Goal: Task Accomplishment & Management: Manage account settings

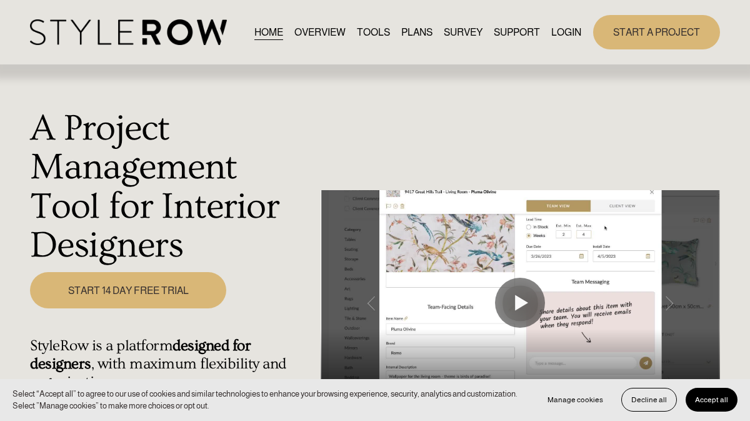
click at [570, 33] on link "LOGIN" at bounding box center [566, 32] width 30 height 17
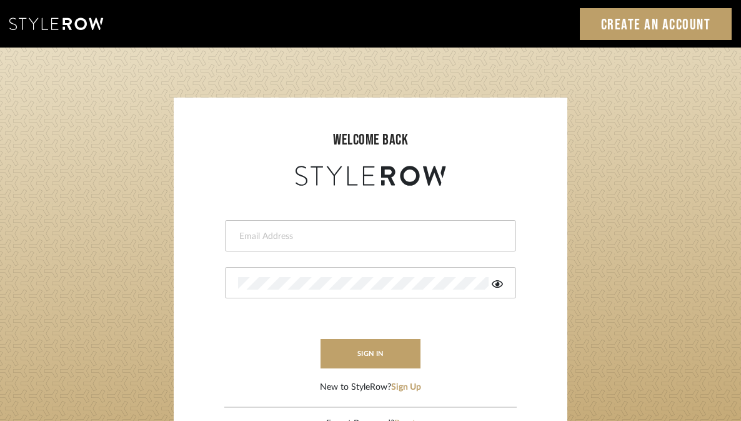
click at [266, 234] on input "email" at bounding box center [369, 236] width 262 height 13
type input "[PERSON_NAME][EMAIL_ADDRESS][DOMAIN_NAME]"
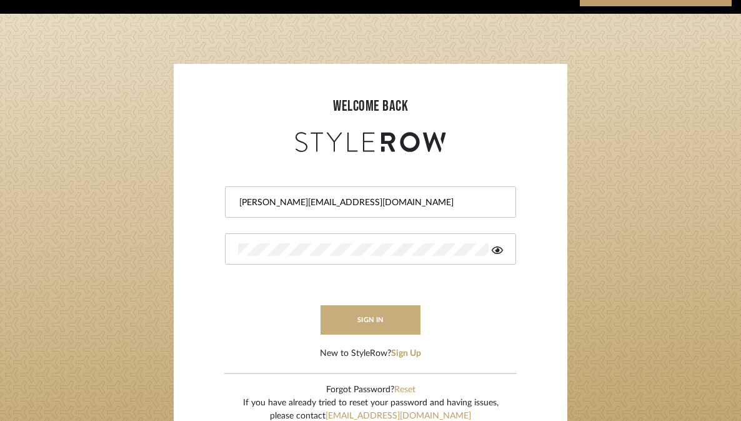
scroll to position [38, 0]
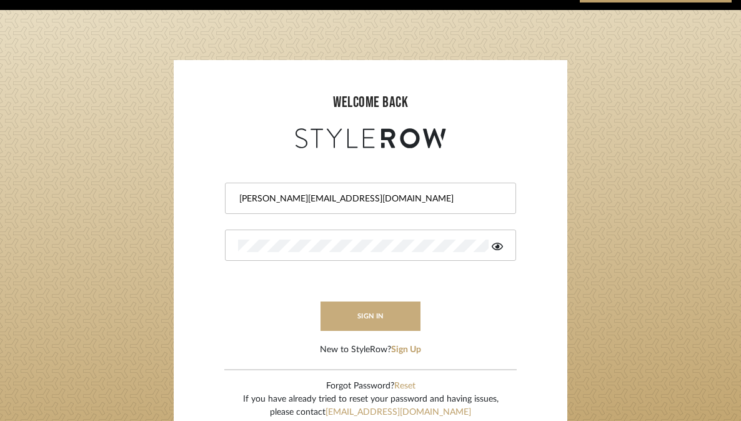
click at [369, 319] on button "sign in" at bounding box center [371, 315] width 100 height 29
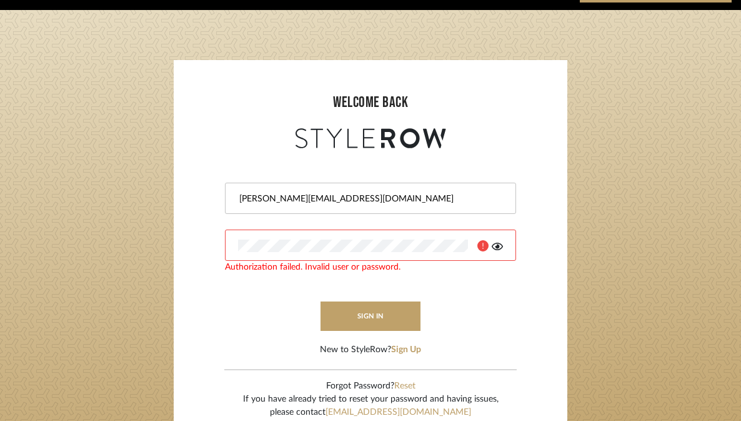
click at [498, 247] on icon at bounding box center [497, 247] width 11 height 8
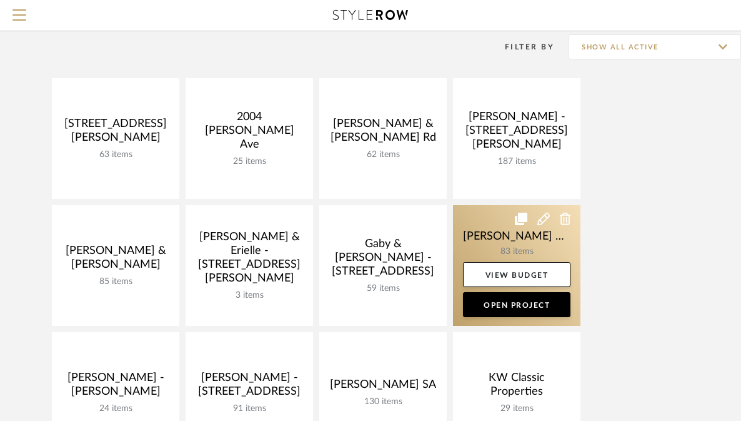
scroll to position [100, 0]
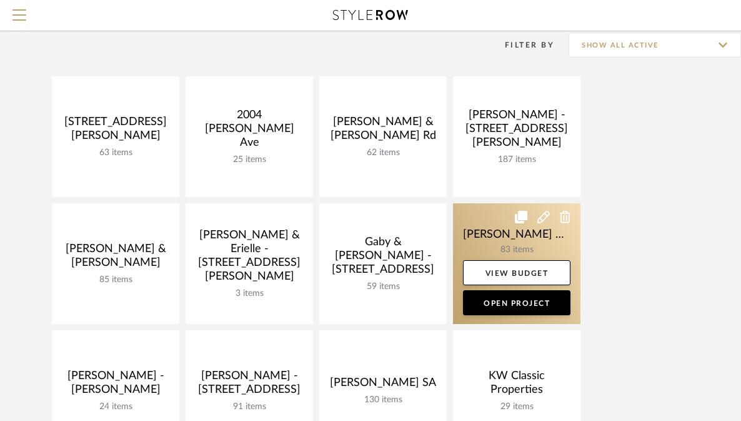
click at [513, 236] on link at bounding box center [517, 263] width 128 height 121
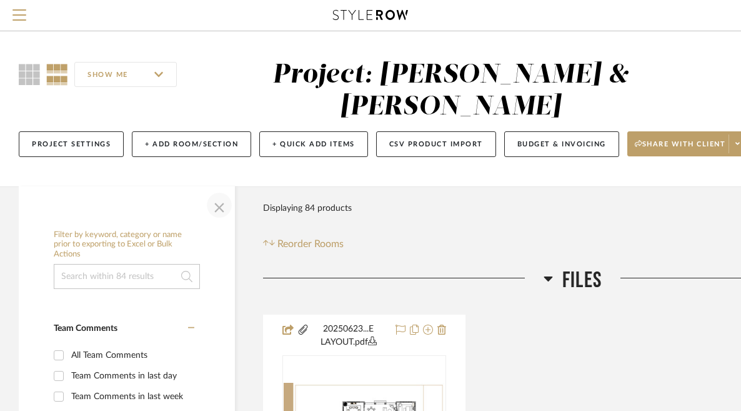
click at [222, 190] on span "button" at bounding box center [219, 205] width 30 height 30
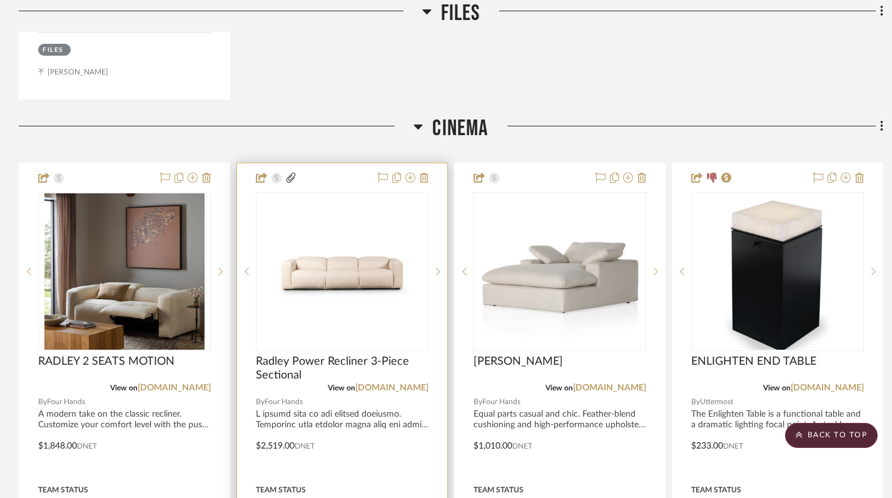
scroll to position [805, 0]
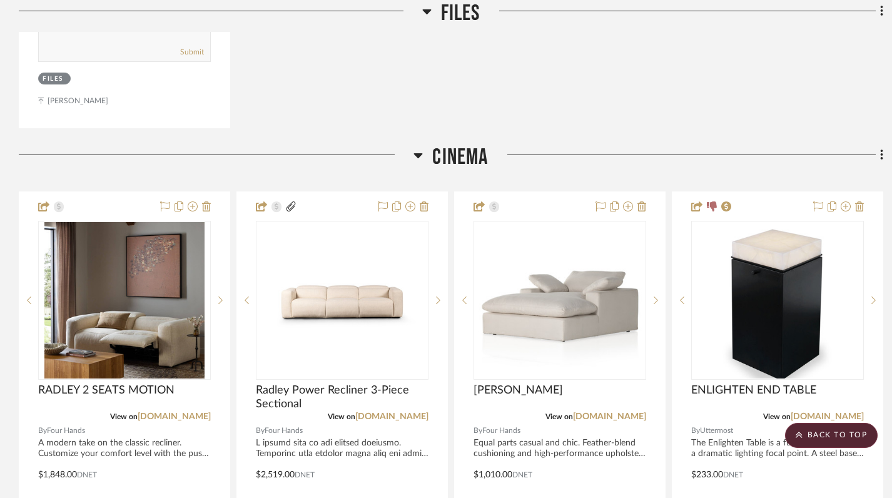
click at [421, 148] on icon at bounding box center [417, 155] width 9 height 15
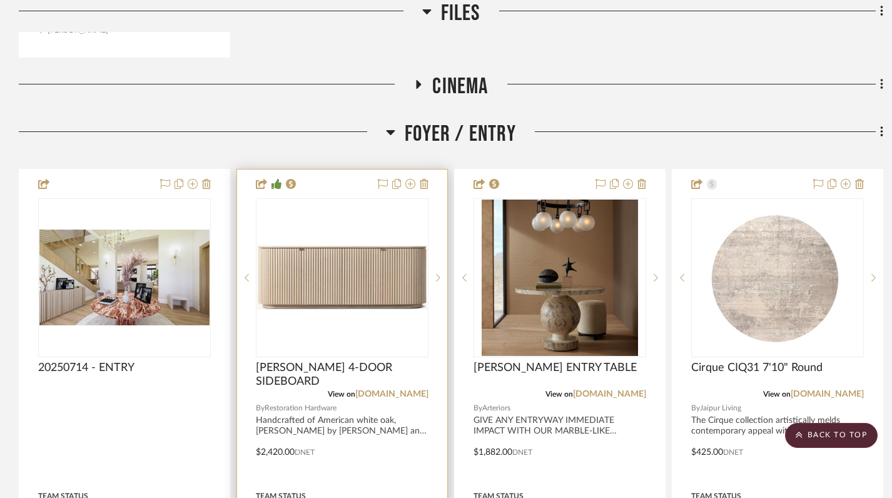
scroll to position [812, 0]
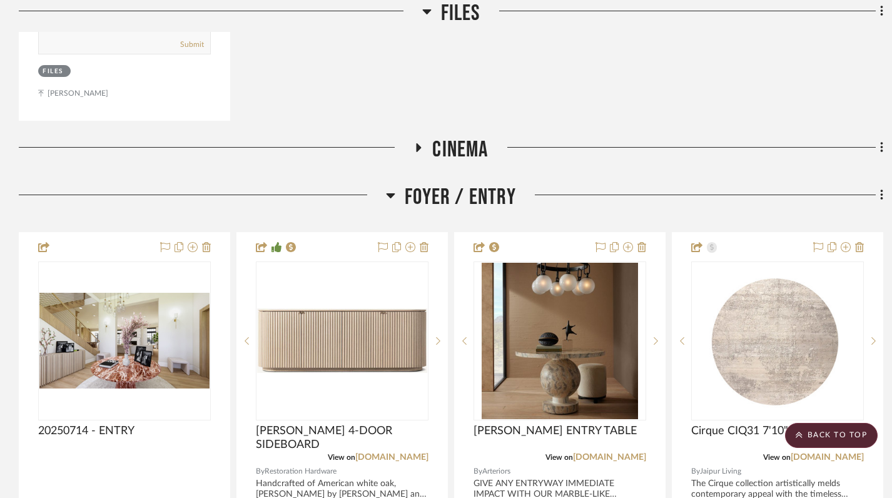
click at [391, 188] on icon at bounding box center [390, 195] width 9 height 15
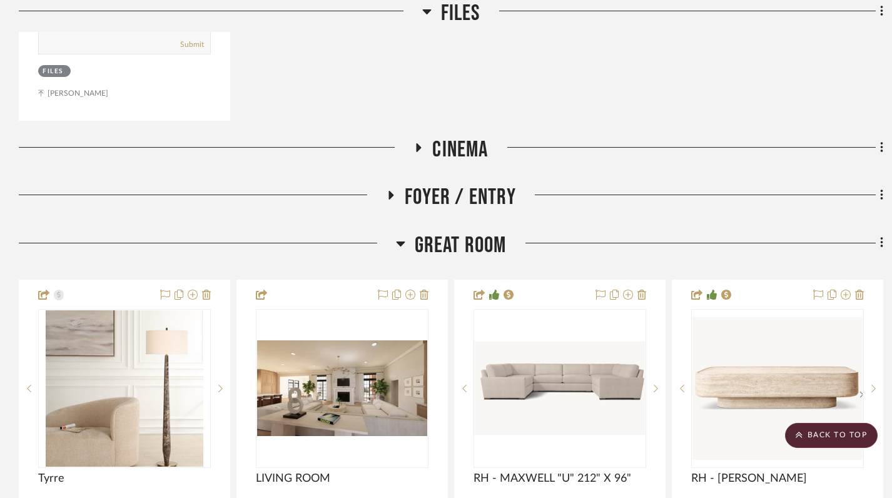
click at [401, 241] on icon at bounding box center [400, 243] width 9 height 5
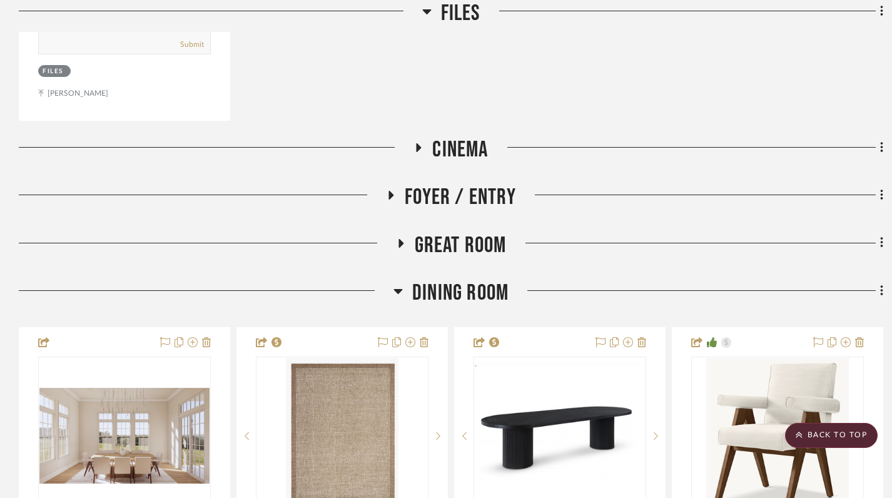
click at [398, 289] on icon at bounding box center [397, 291] width 9 height 5
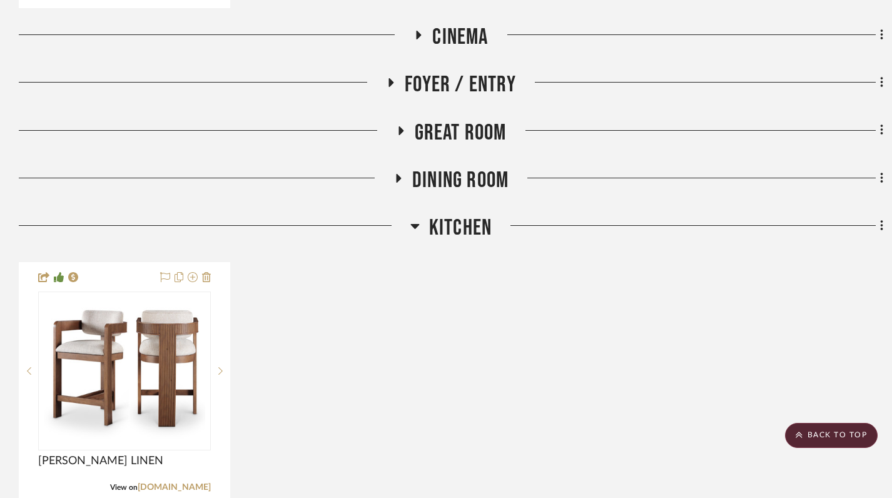
scroll to position [936, 0]
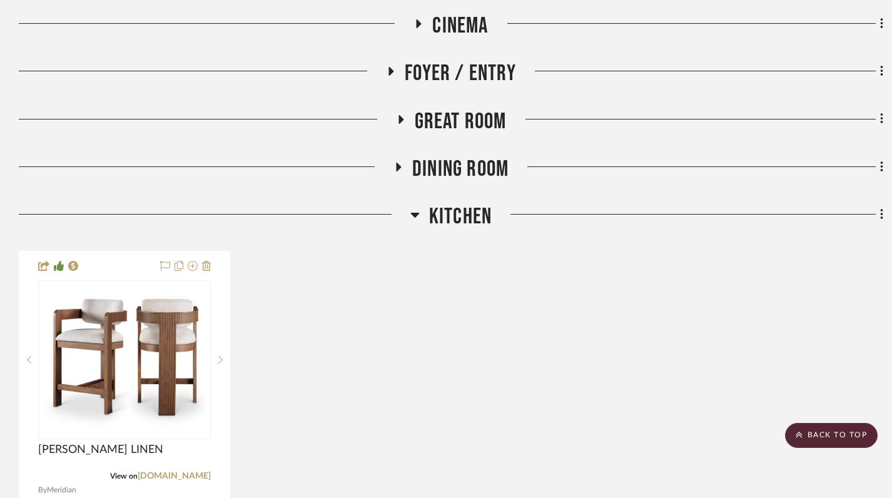
click at [412, 207] on icon at bounding box center [414, 214] width 9 height 15
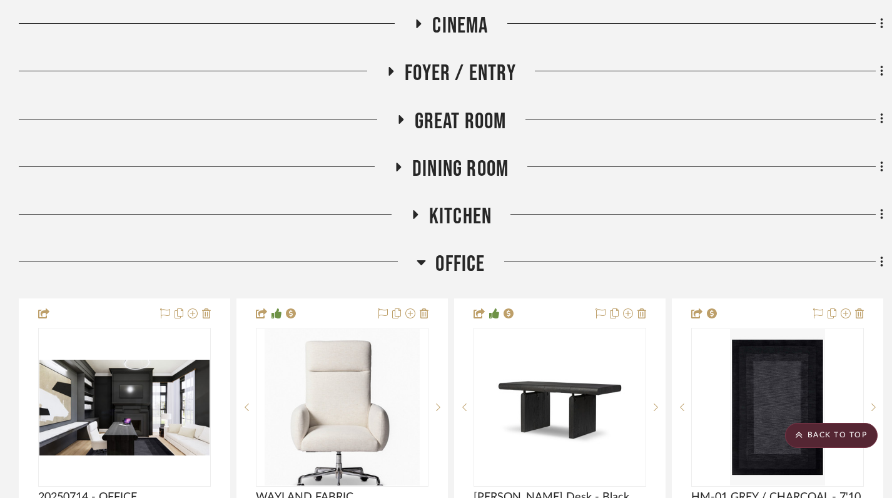
click at [418, 254] on icon at bounding box center [420, 261] width 9 height 15
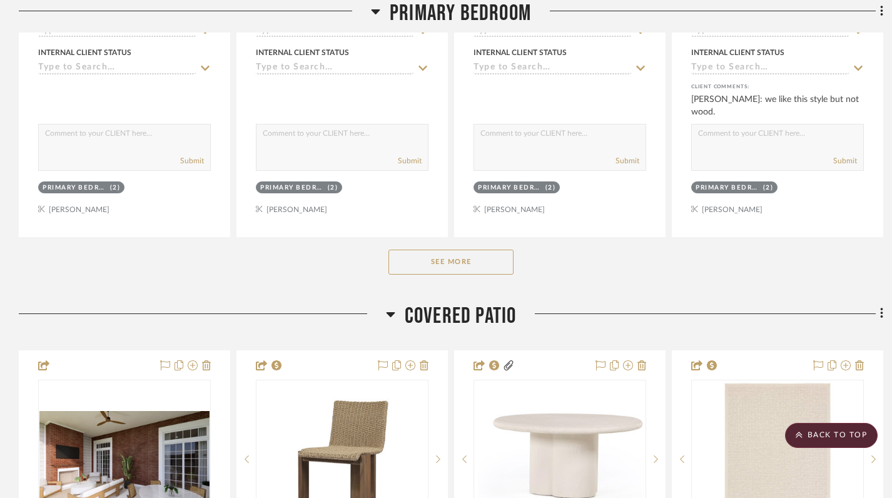
scroll to position [1587, 0]
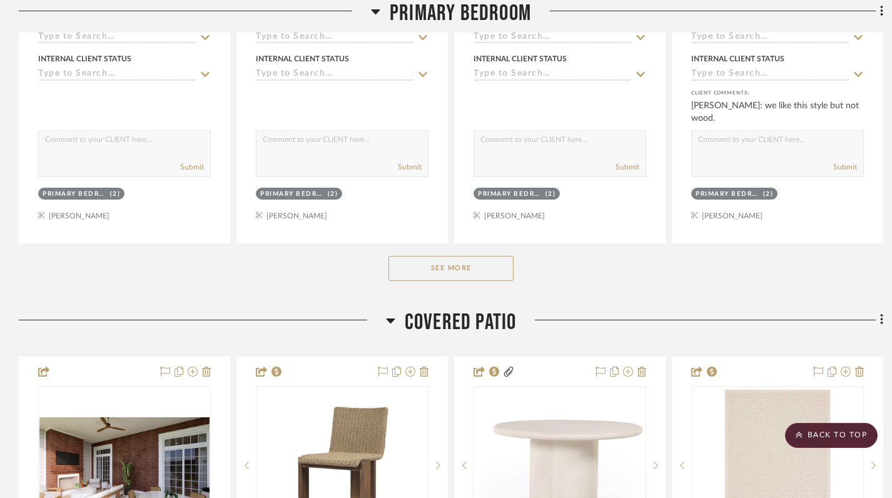
click at [436, 256] on button "See More" at bounding box center [450, 268] width 125 height 25
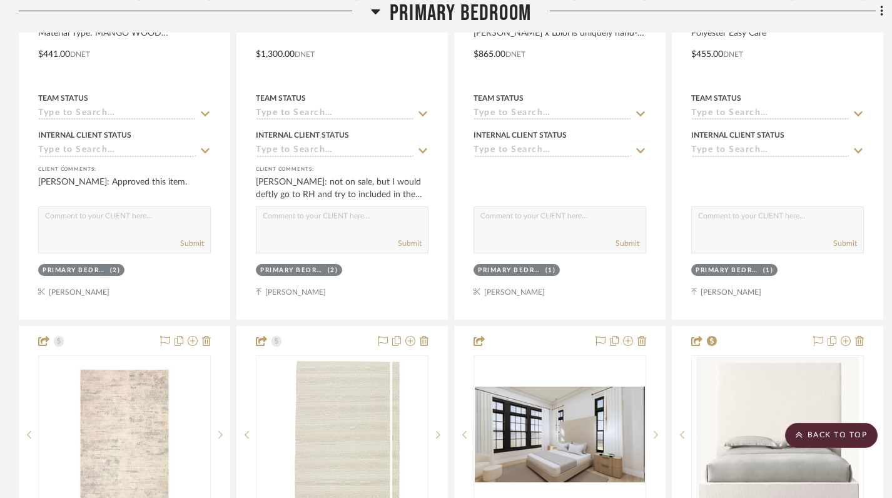
scroll to position [2117, 0]
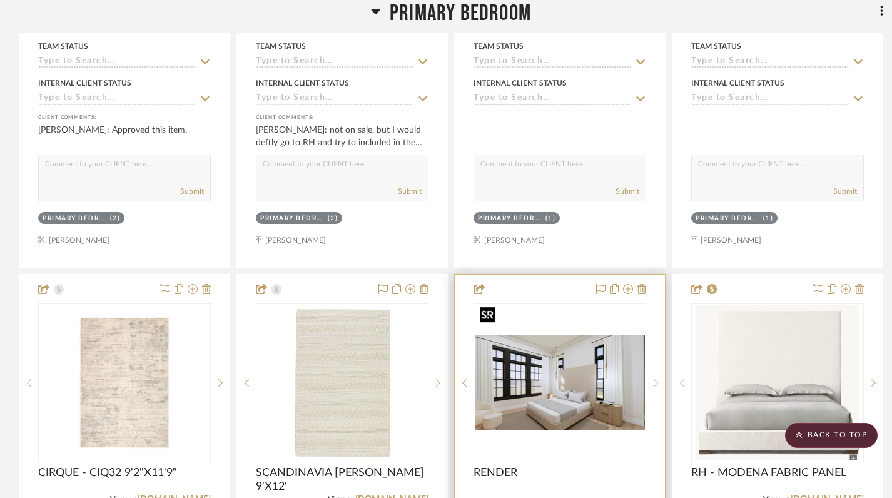
click at [576, 366] on img "0" at bounding box center [560, 382] width 170 height 96
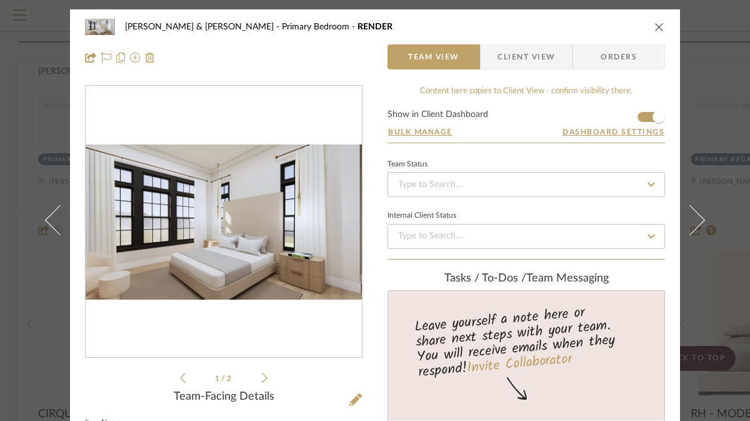
click at [656, 31] on icon "close" at bounding box center [660, 27] width 10 height 10
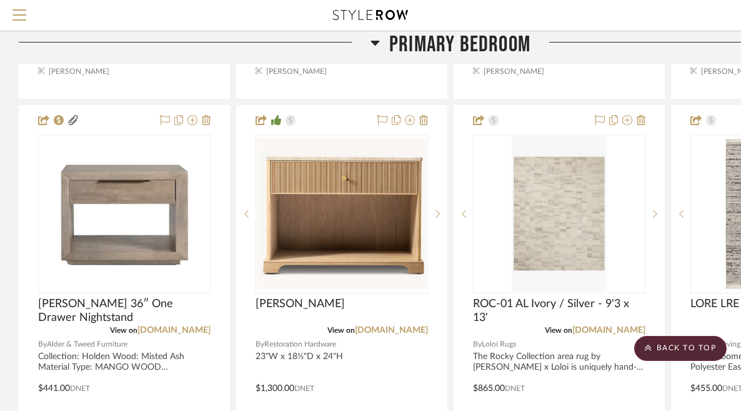
scroll to position [1674, 0]
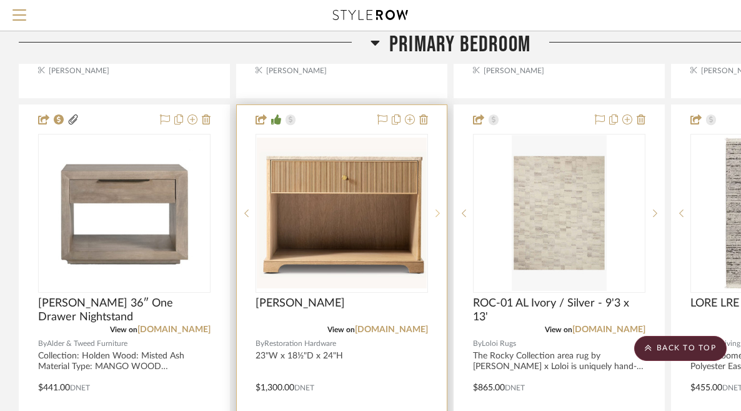
click at [439, 209] on icon at bounding box center [438, 213] width 4 height 9
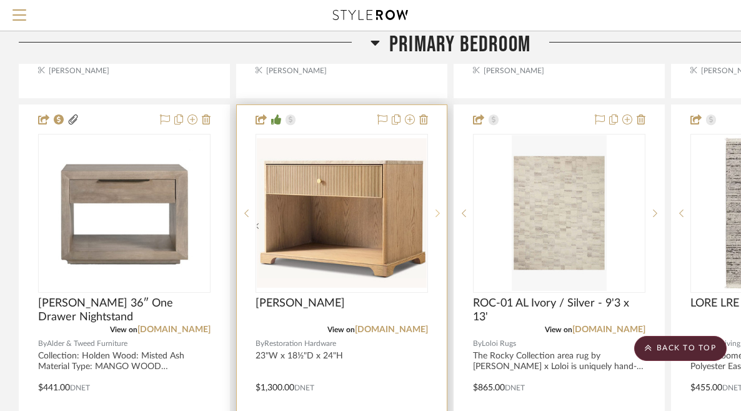
click at [439, 209] on icon at bounding box center [438, 213] width 4 height 9
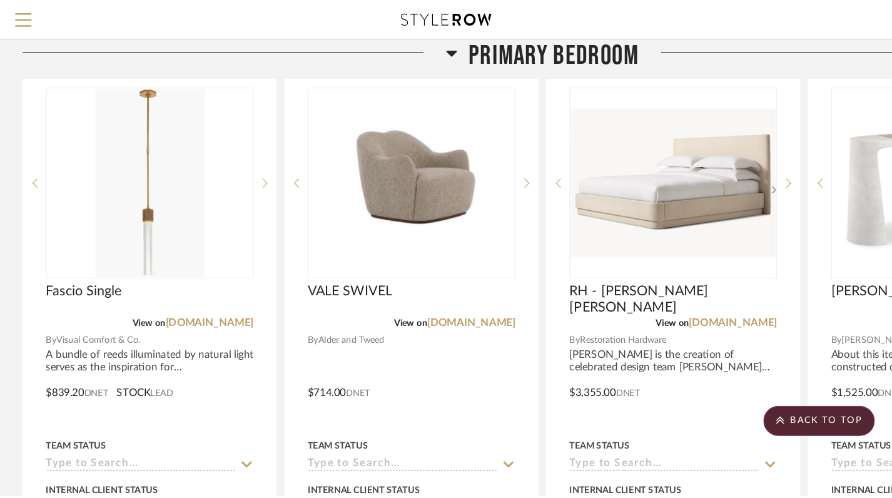
scroll to position [2830, 0]
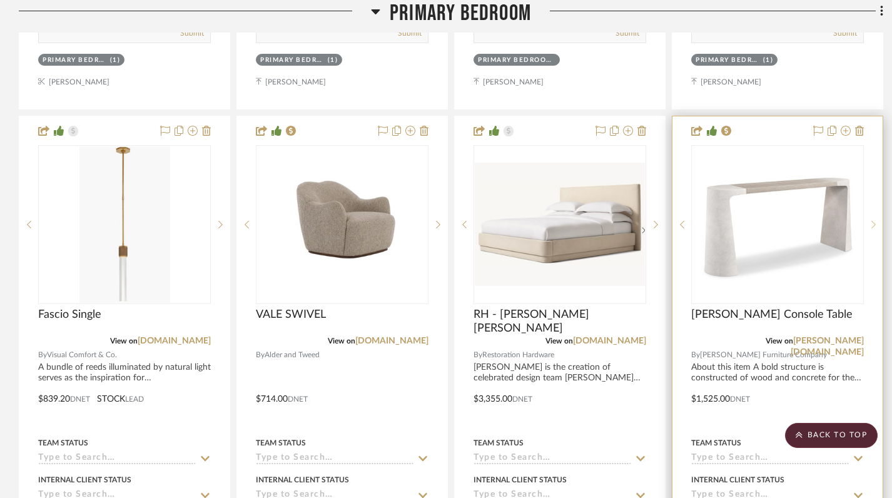
click at [750, 220] on sr-next-btn at bounding box center [872, 224] width 19 height 9
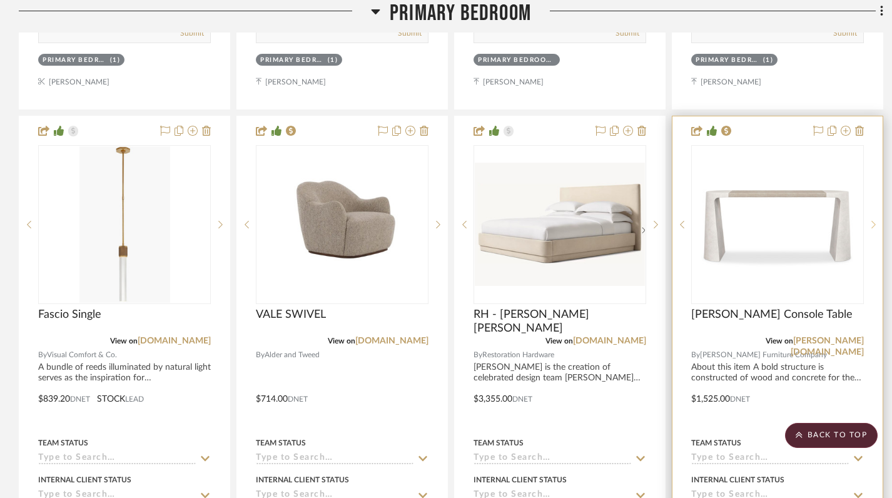
click at [750, 220] on sr-next-btn at bounding box center [872, 224] width 19 height 9
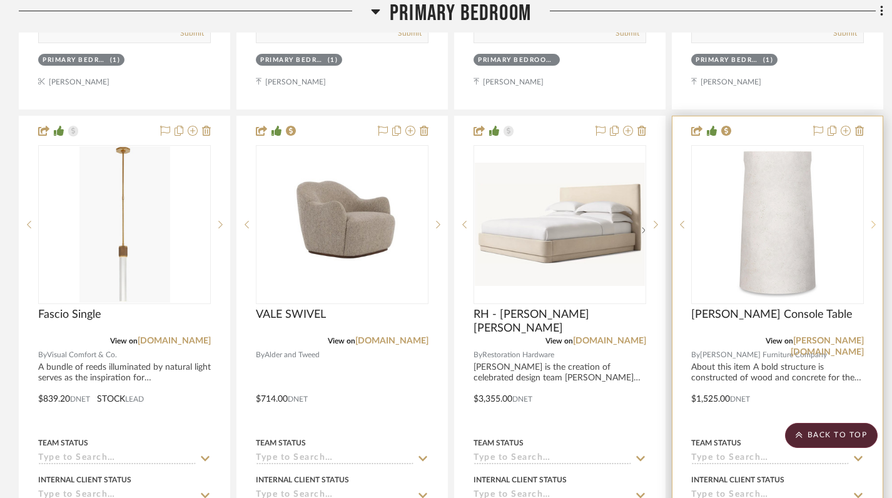
click at [750, 220] on sr-next-btn at bounding box center [872, 224] width 19 height 9
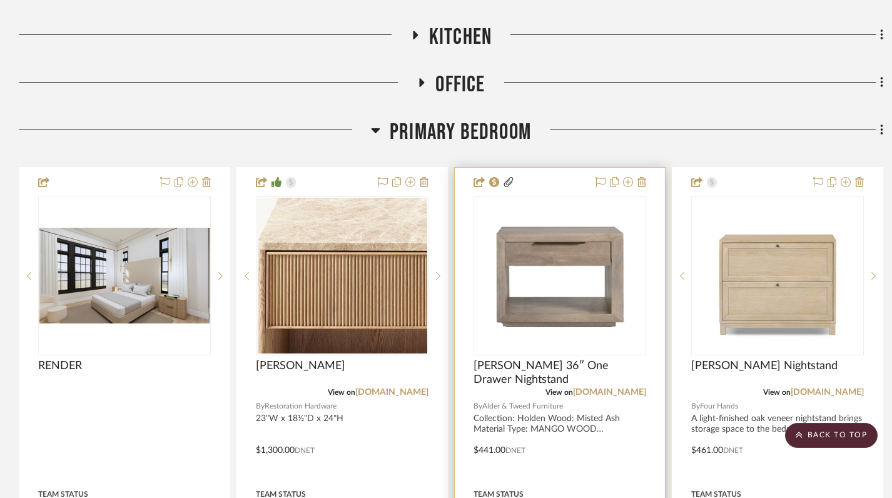
scroll to position [1116, 0]
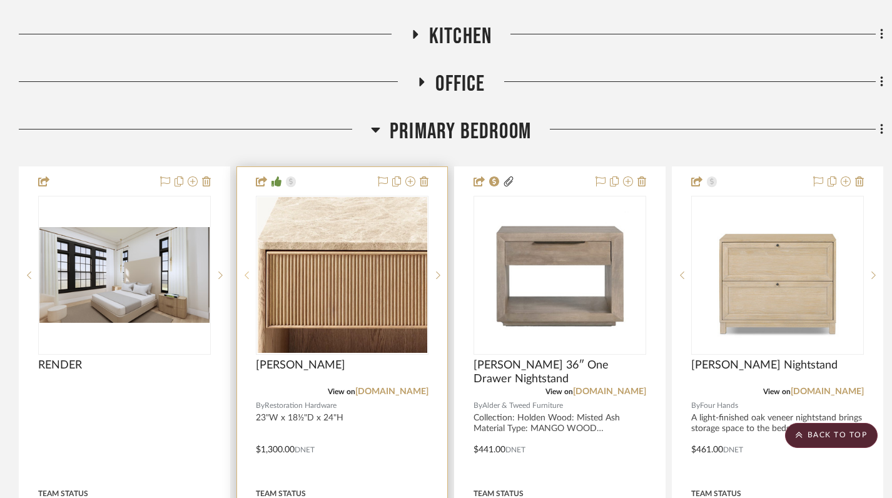
click at [246, 271] on icon at bounding box center [246, 275] width 4 height 9
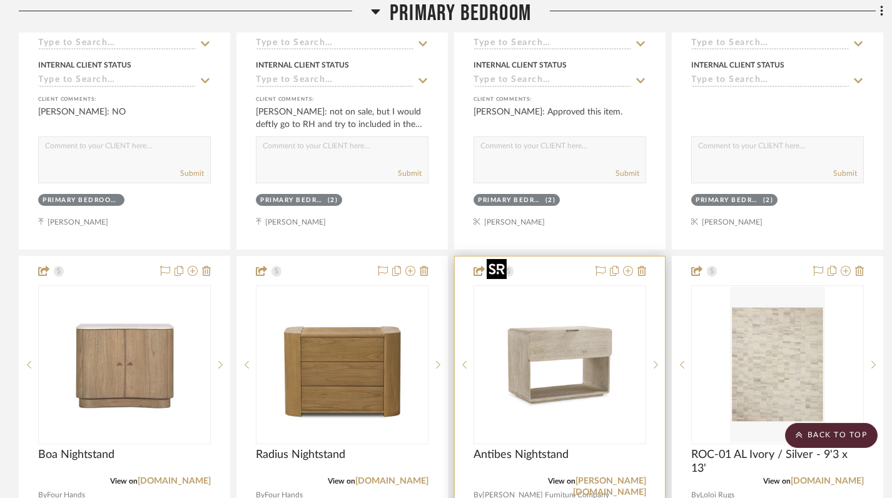
scroll to position [1582, 0]
click at [653, 359] on icon at bounding box center [655, 363] width 4 height 9
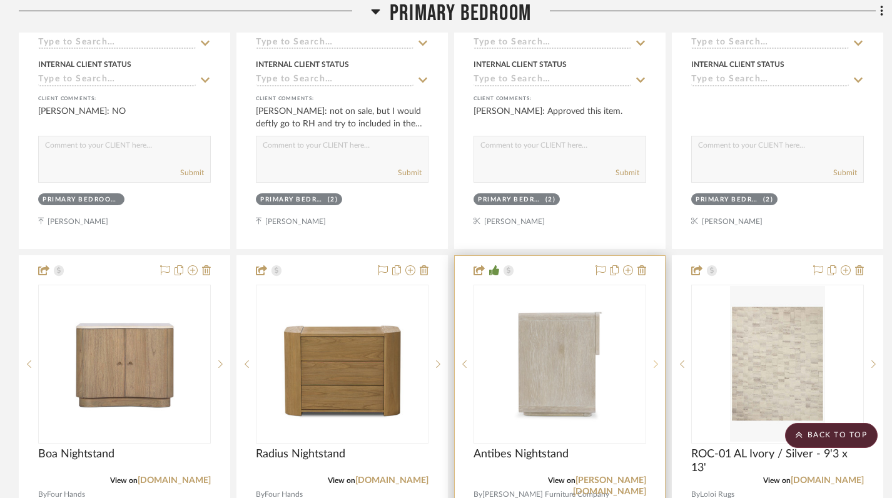
click at [653, 359] on icon at bounding box center [655, 363] width 4 height 9
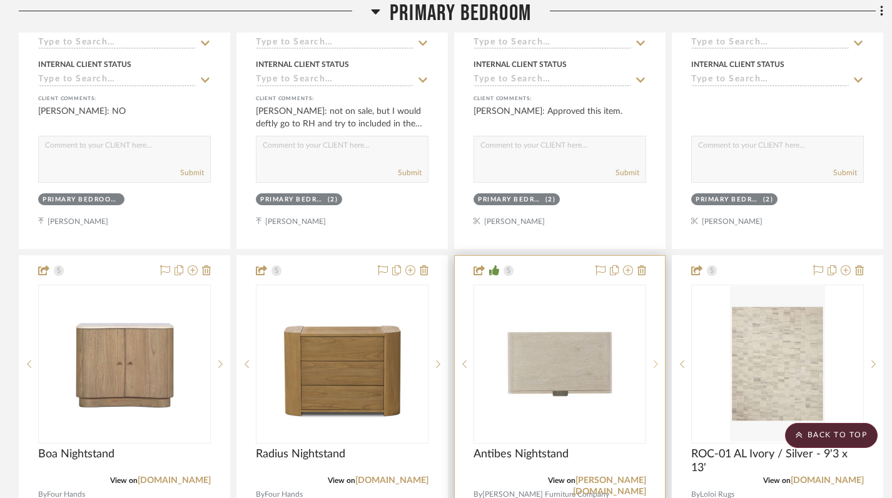
click at [653, 359] on icon at bounding box center [655, 363] width 4 height 9
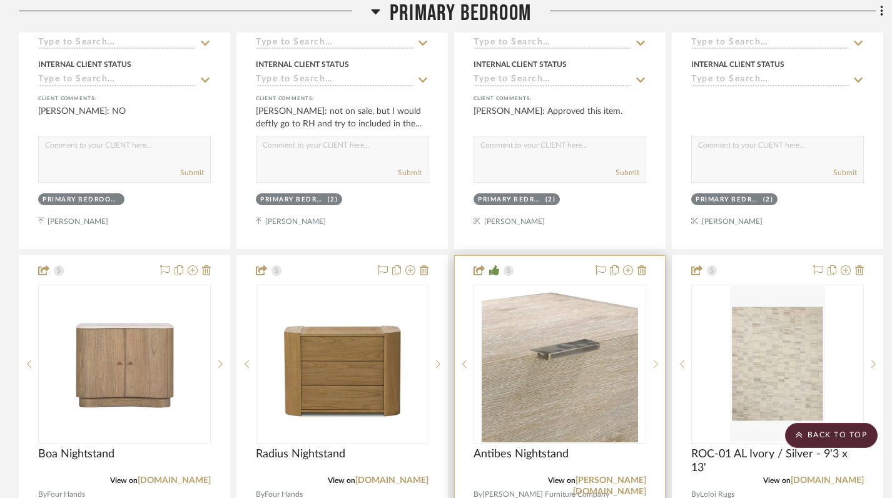
click at [653, 359] on icon at bounding box center [655, 363] width 4 height 9
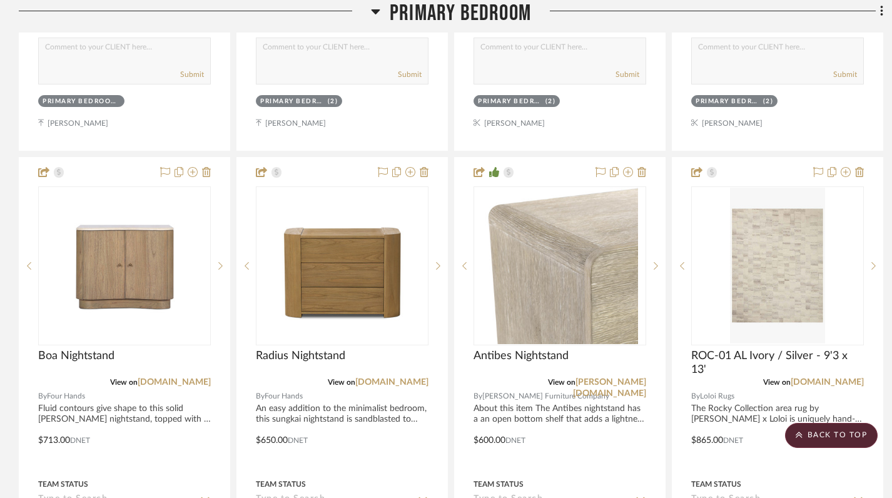
scroll to position [1692, 0]
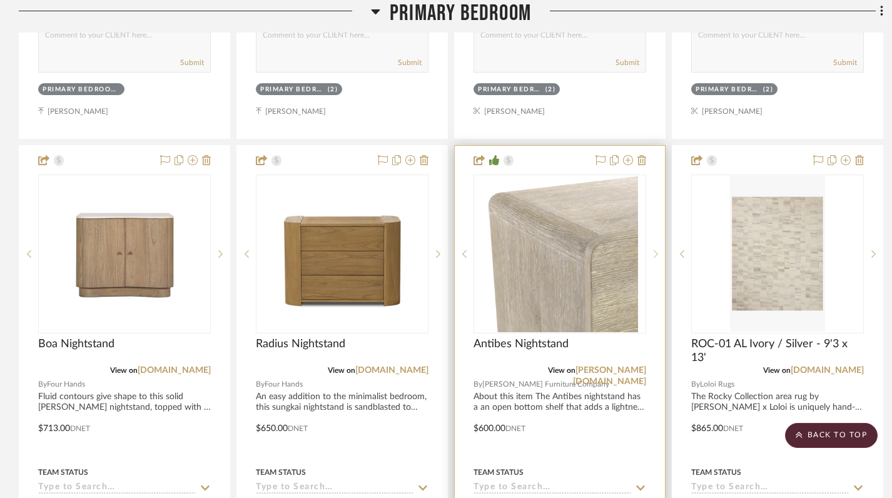
click at [655, 249] on icon at bounding box center [655, 253] width 4 height 8
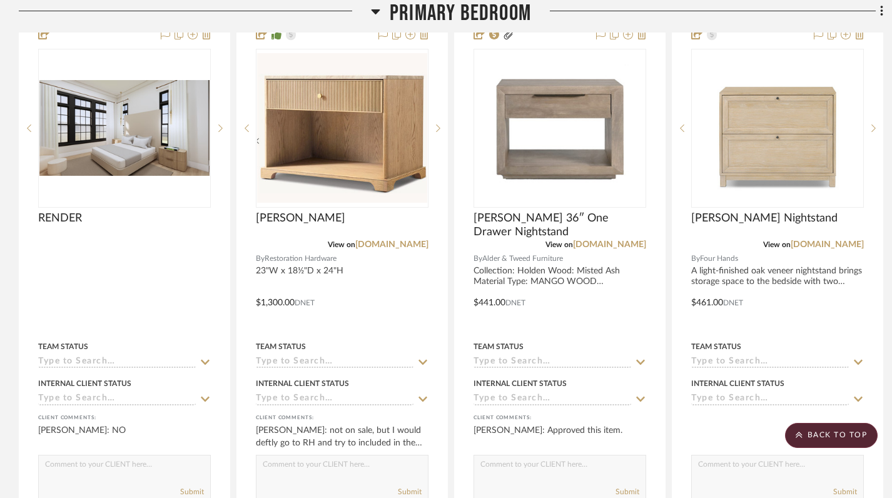
scroll to position [1223, 0]
